Goal: Book appointment/travel/reservation

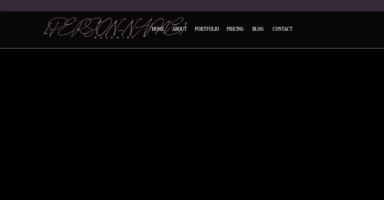
scroll to position [984, 0]
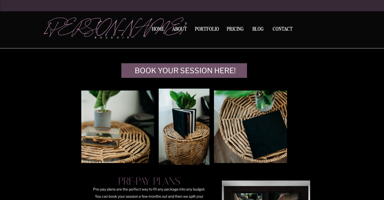
scroll to position [1182, 0]
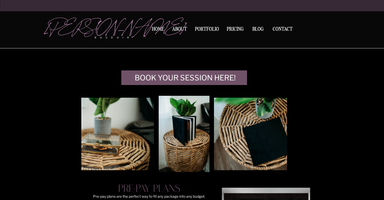
click at [213, 76] on p "Book Your Session here!" at bounding box center [185, 73] width 113 height 5
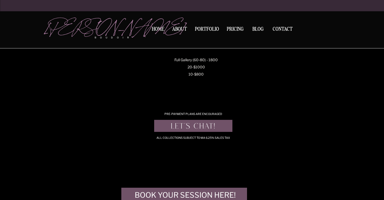
scroll to position [1066, 0]
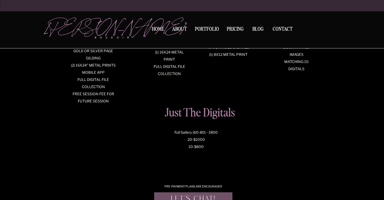
scroll to position [991, 0]
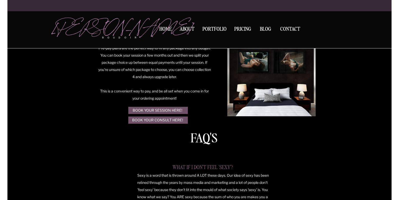
scroll to position [1285, 0]
